Goal: Task Accomplishment & Management: Manage account settings

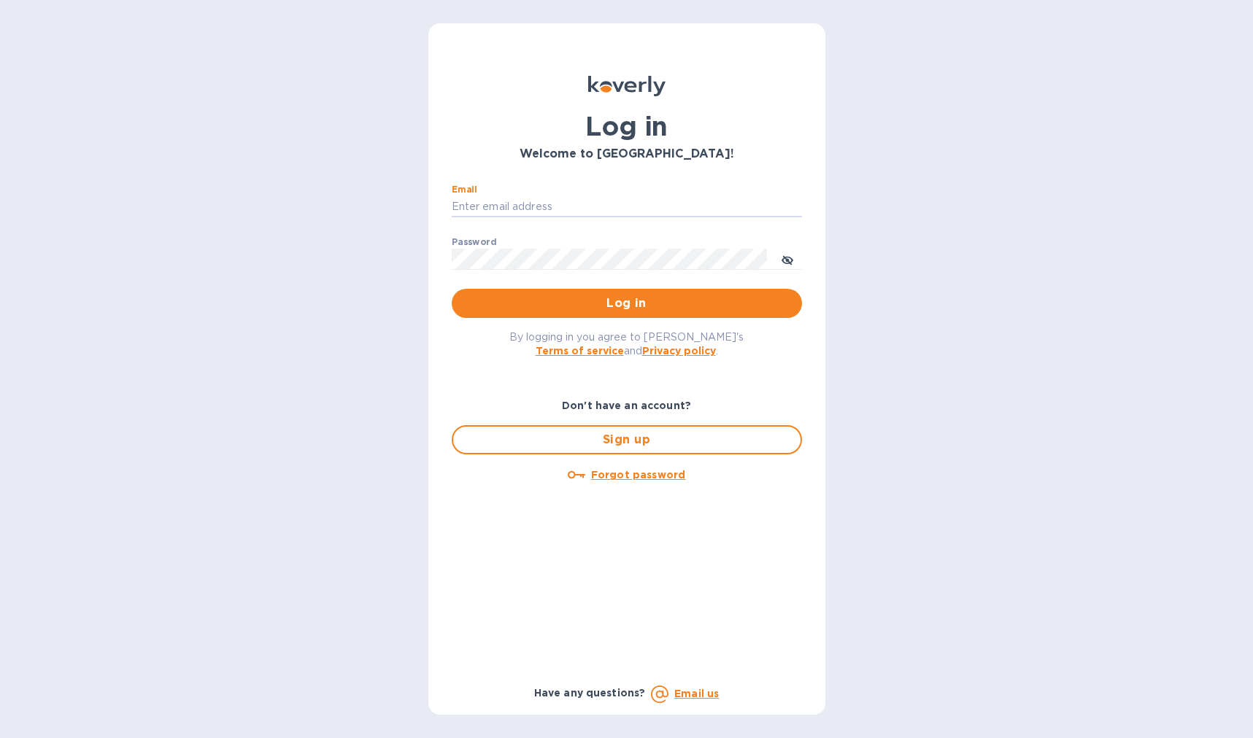
type input "bjensen@bonvivantimports.com"
click at [596, 303] on span "Log in" at bounding box center [626, 304] width 327 height 18
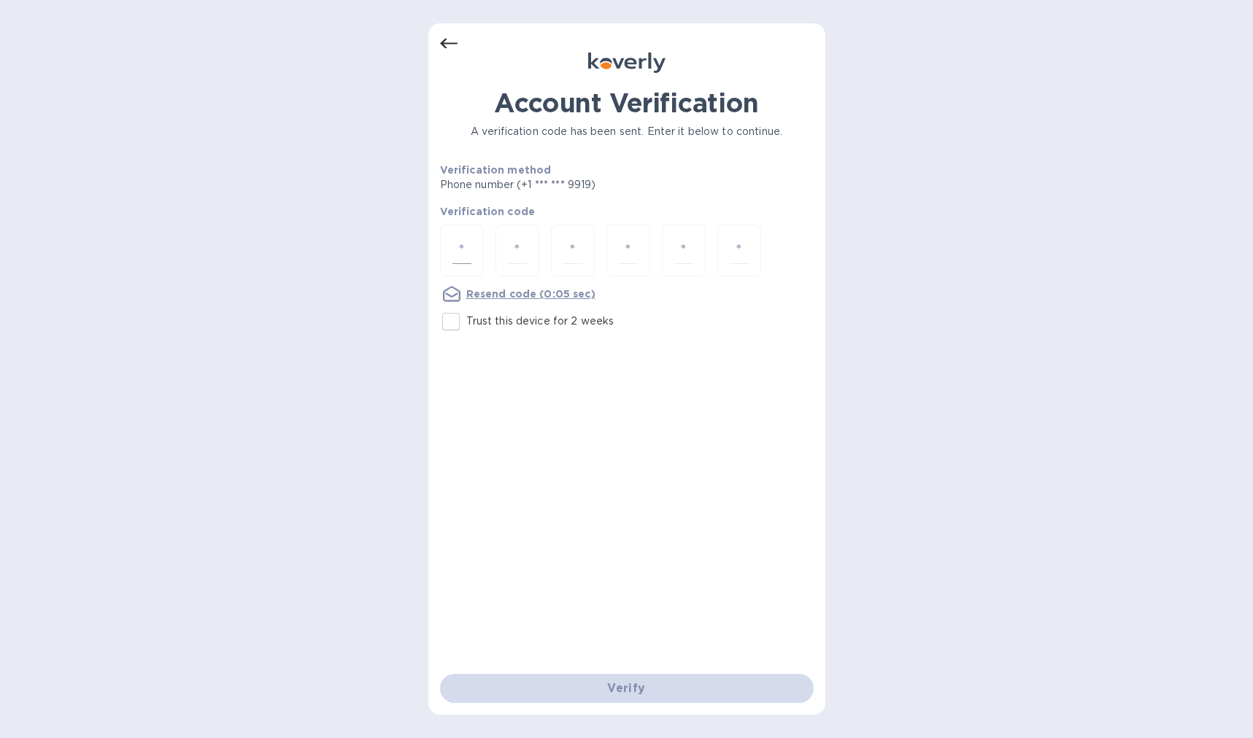
click at [460, 242] on input "number" at bounding box center [461, 250] width 19 height 27
type input "3"
type input "1"
type input "6"
type input "8"
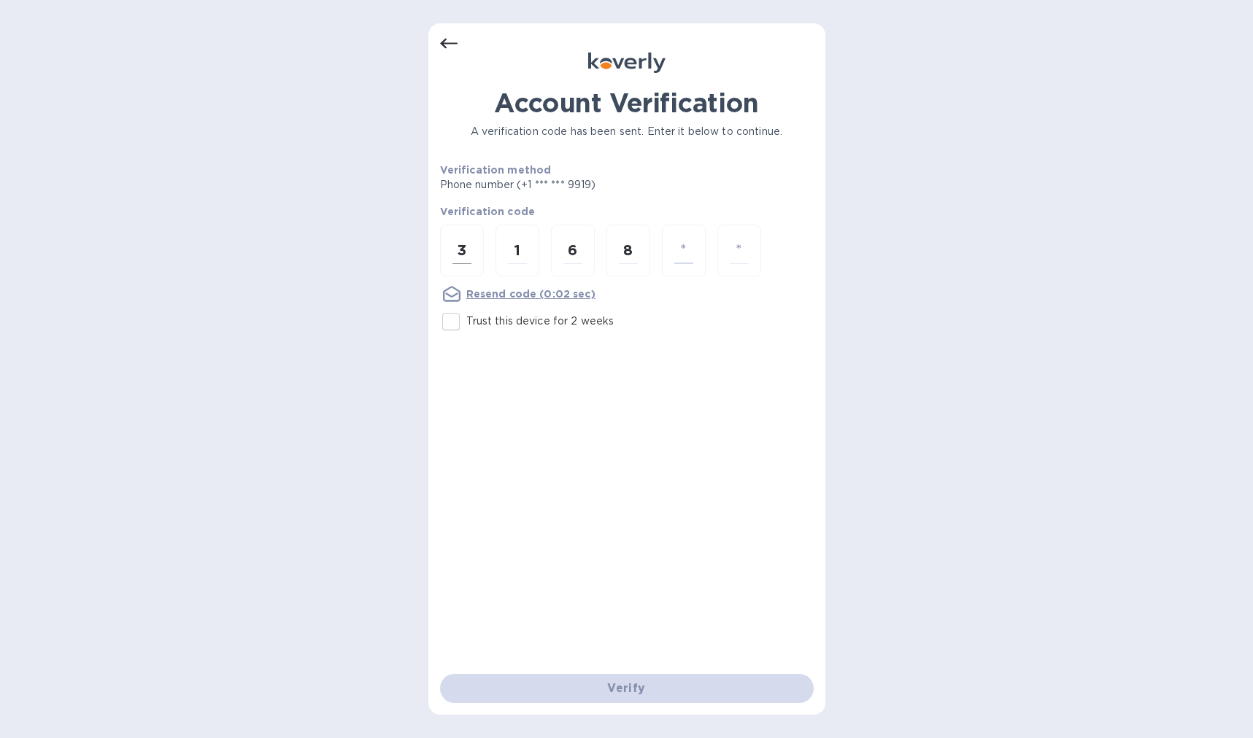
type input "6"
type input "5"
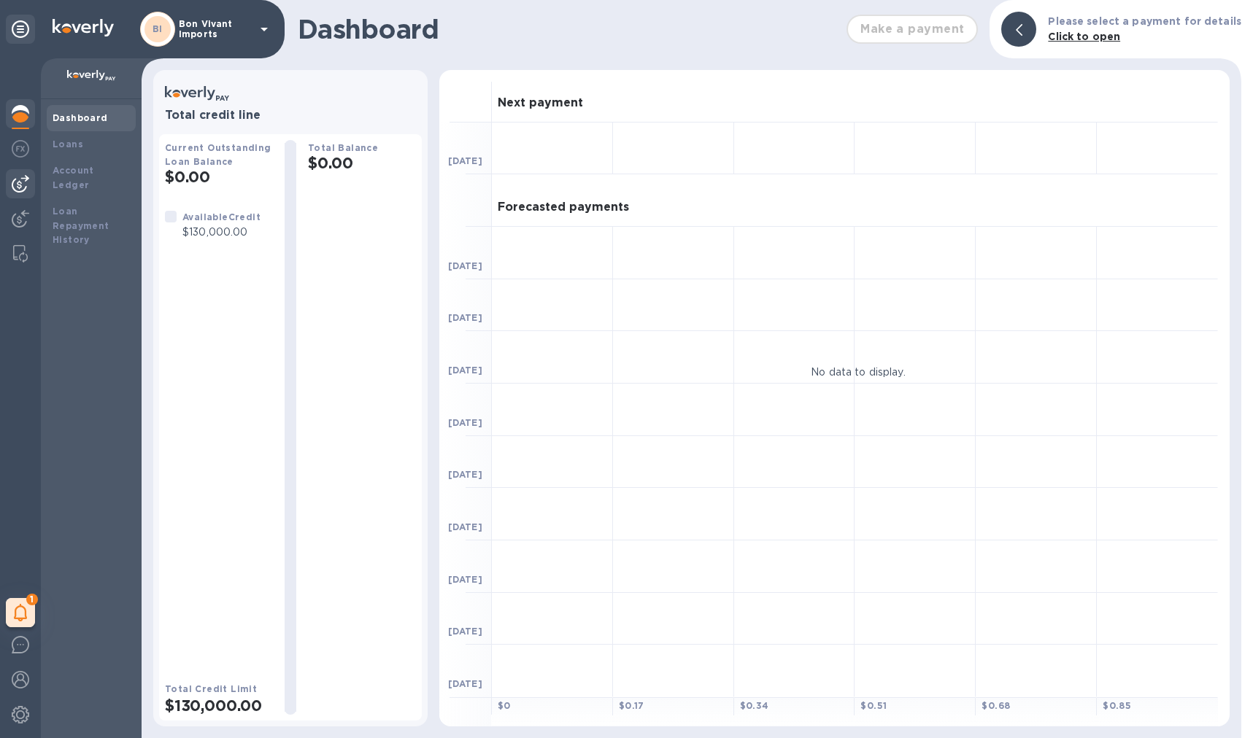
click at [24, 183] on img at bounding box center [21, 184] width 18 height 18
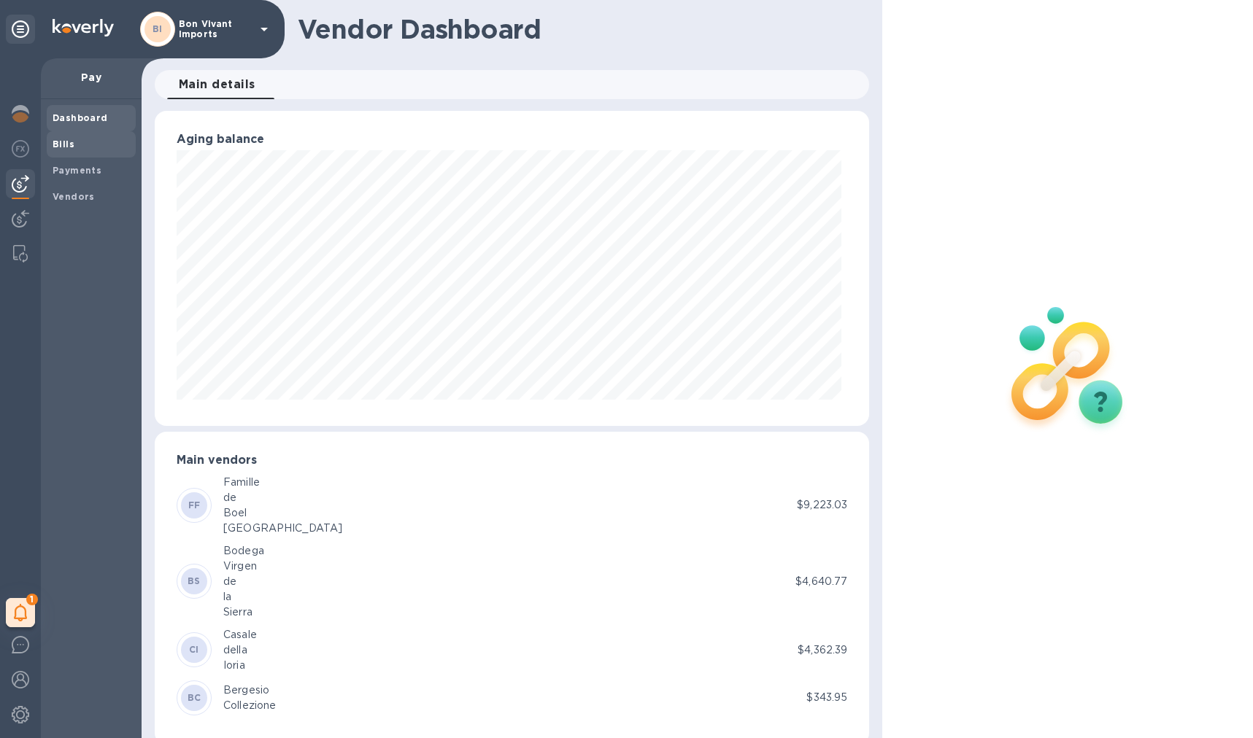
scroll to position [729201, 728808]
click at [84, 194] on b "Vendors" at bounding box center [74, 196] width 42 height 11
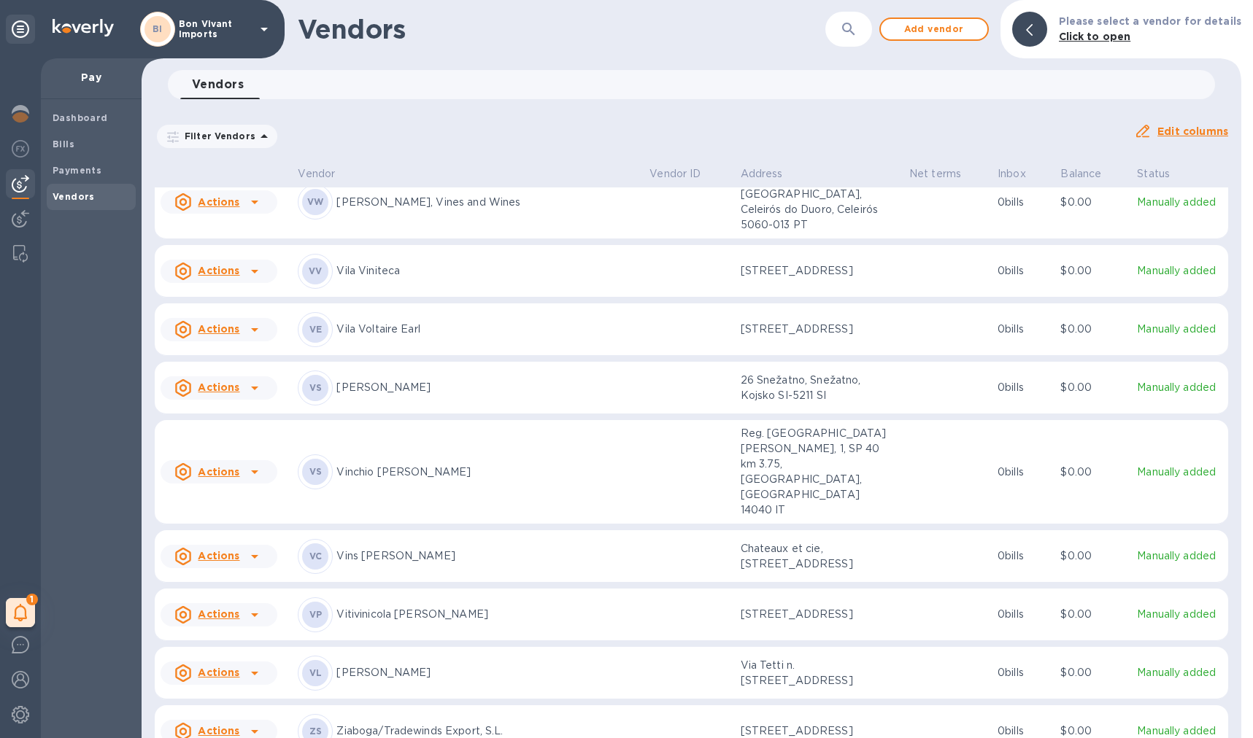
scroll to position [4077, 0]
